Goal: Task Accomplishment & Management: Use online tool/utility

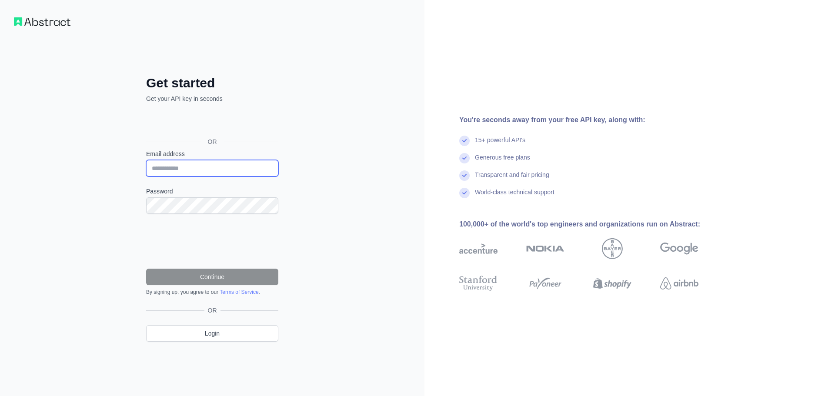
click at [215, 168] on input "Email address" at bounding box center [212, 168] width 132 height 17
type input "**********"
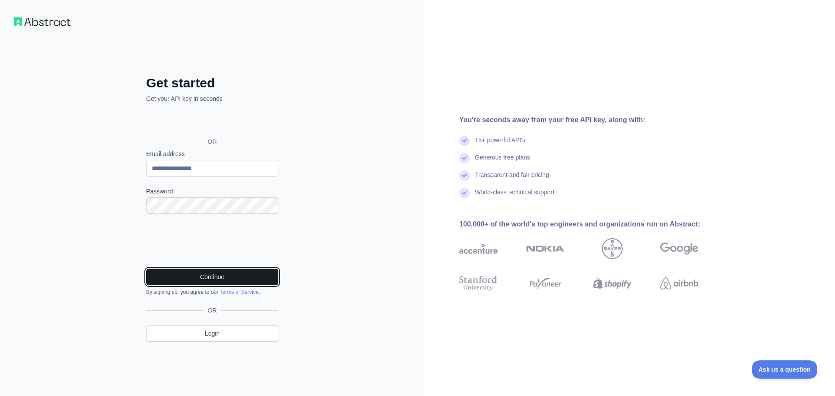
click at [203, 278] on button "Continue" at bounding box center [212, 277] width 132 height 17
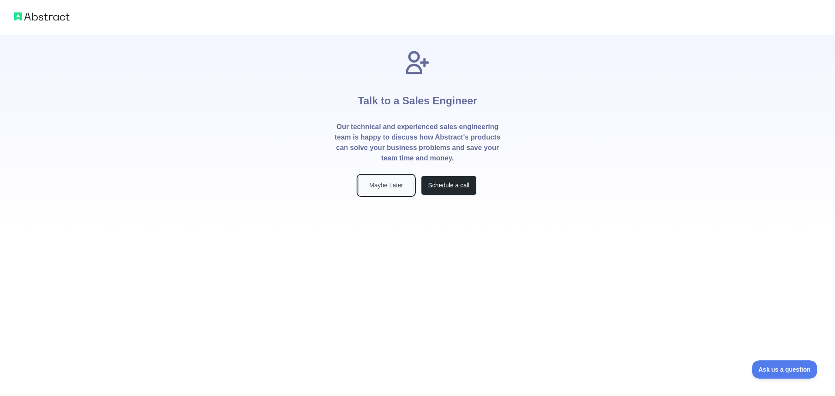
click at [395, 187] on button "Maybe Later" at bounding box center [386, 186] width 56 height 20
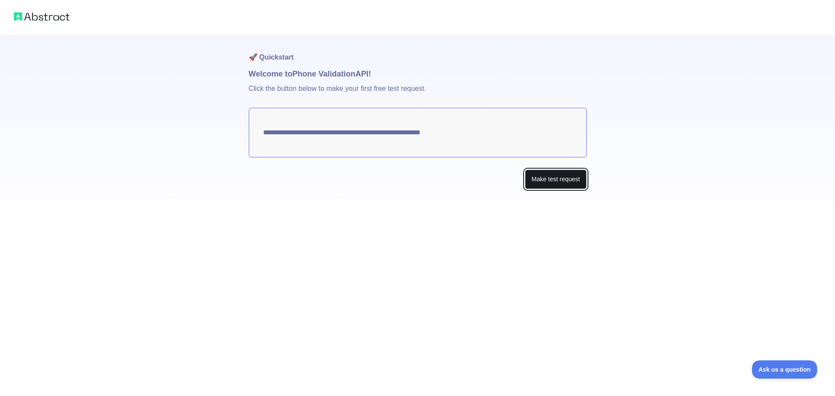
click at [564, 180] on button "Make test request" at bounding box center [555, 180] width 61 height 20
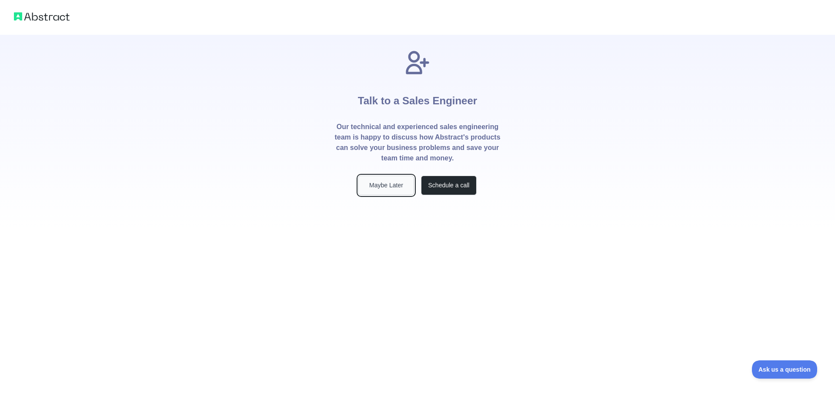
click at [380, 187] on button "Maybe Later" at bounding box center [386, 186] width 56 height 20
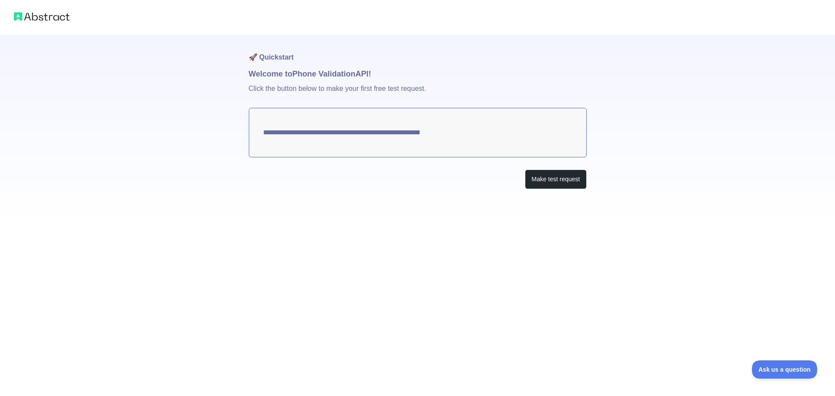
click at [52, 17] on img at bounding box center [42, 16] width 56 height 12
click at [23, 10] on div at bounding box center [417, 17] width 835 height 35
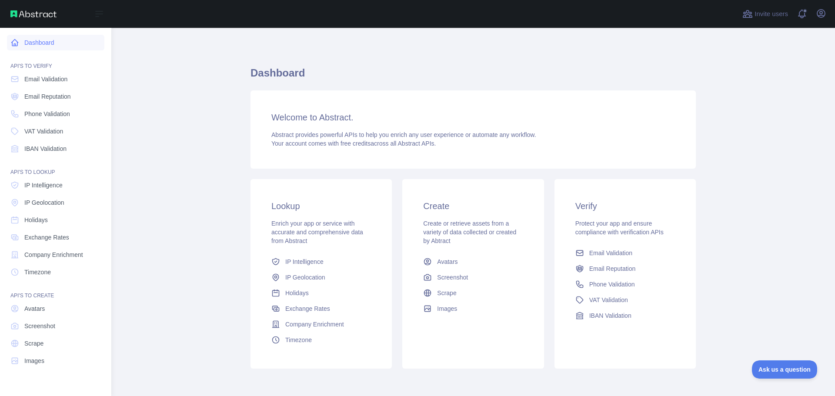
click at [26, 43] on link "Dashboard" at bounding box center [55, 43] width 97 height 16
